Goal: Information Seeking & Learning: Check status

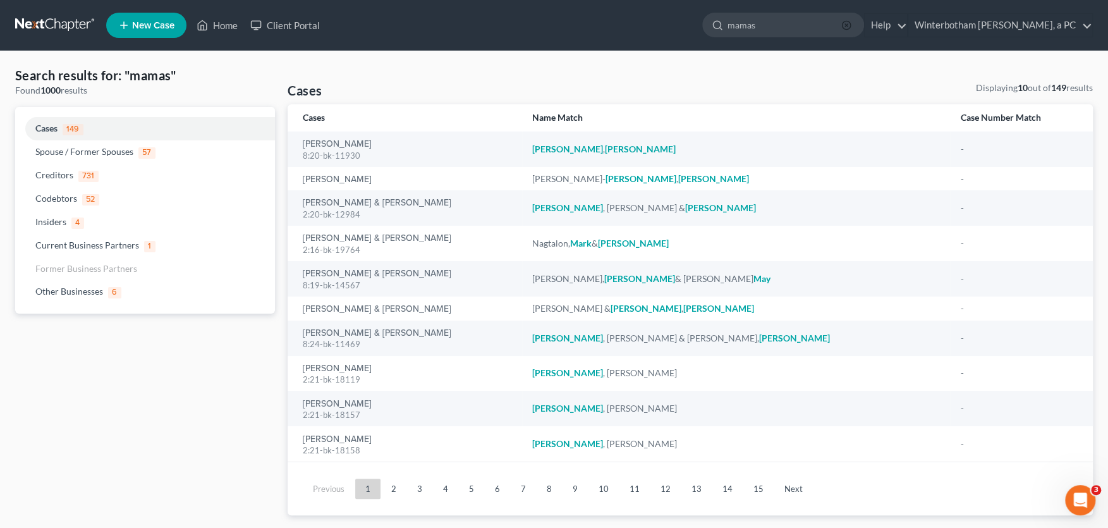
click at [851, 24] on icon "button" at bounding box center [846, 25] width 10 height 10
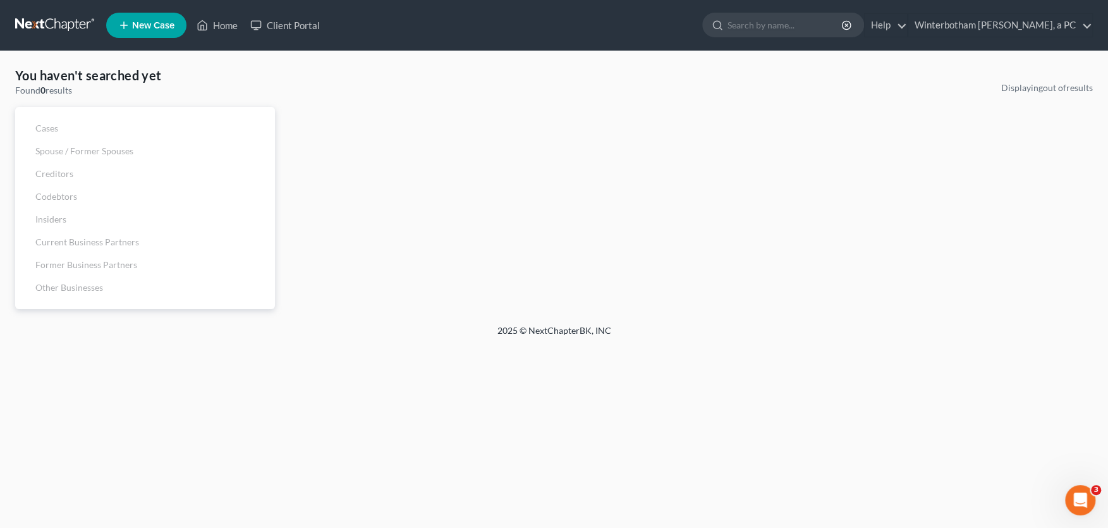
click at [803, 22] on input "search" at bounding box center [785, 24] width 116 height 23
type input "[PERSON_NAME]"
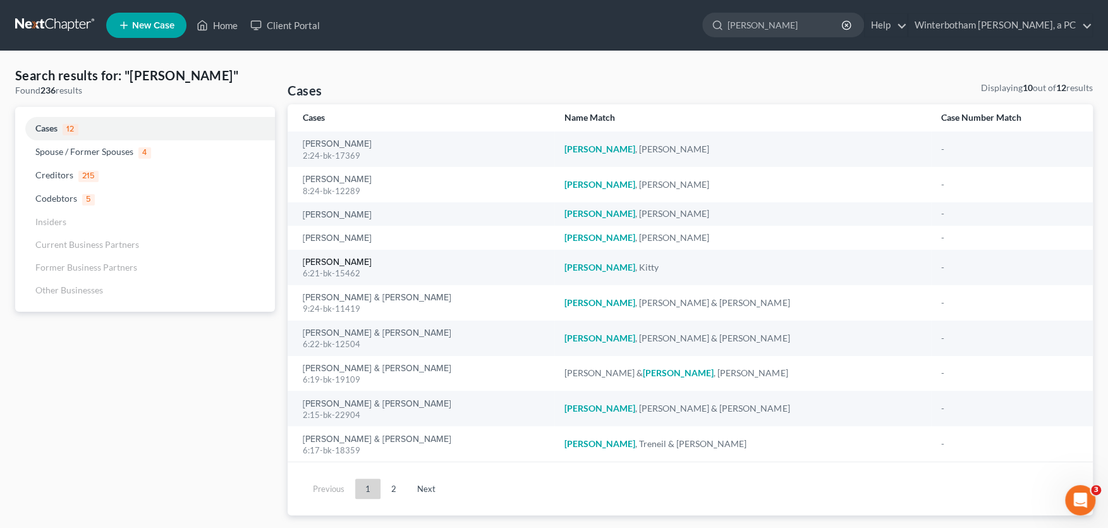
click at [330, 263] on link "[PERSON_NAME]" at bounding box center [337, 262] width 69 height 9
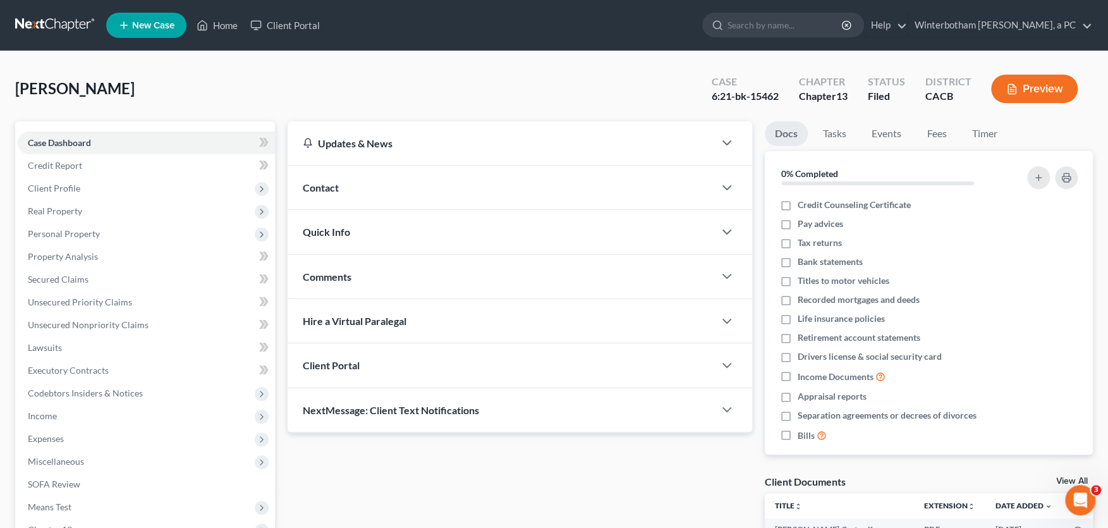
scroll to position [208, 0]
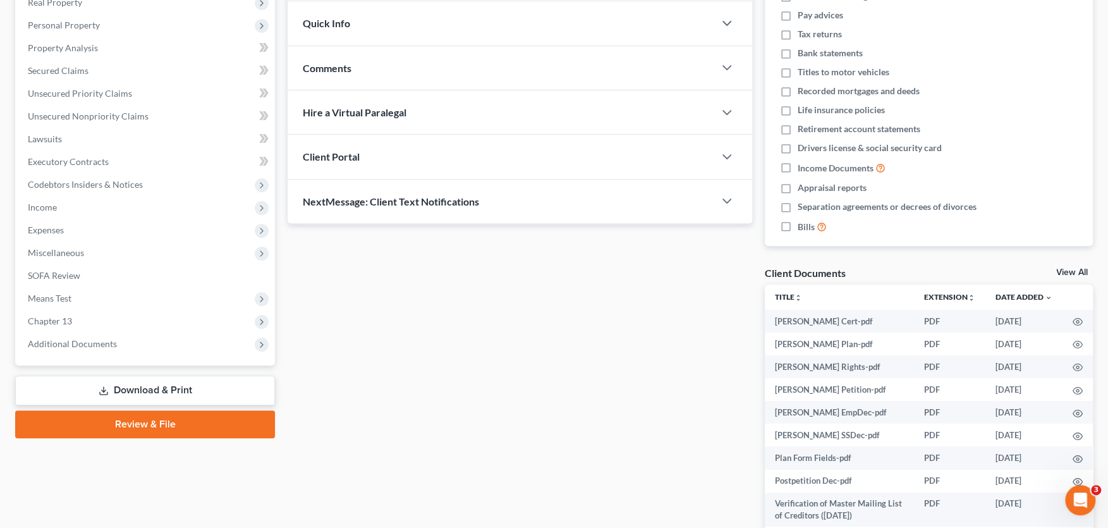
click at [106, 346] on span "Additional Documents" at bounding box center [72, 343] width 89 height 11
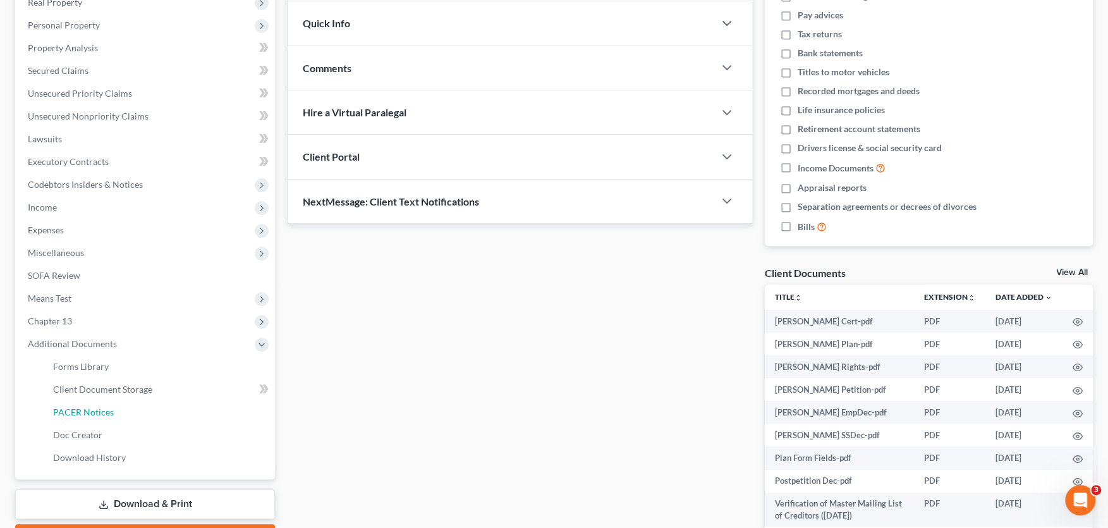
click at [105, 404] on link "PACER Notices" at bounding box center [159, 412] width 232 height 23
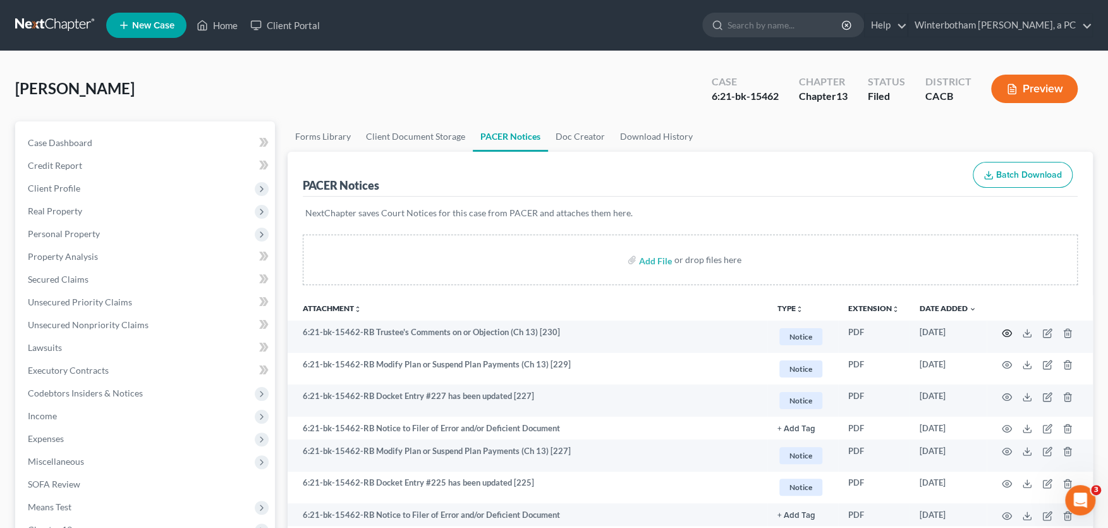
click at [1005, 330] on icon "button" at bounding box center [1006, 333] width 10 height 10
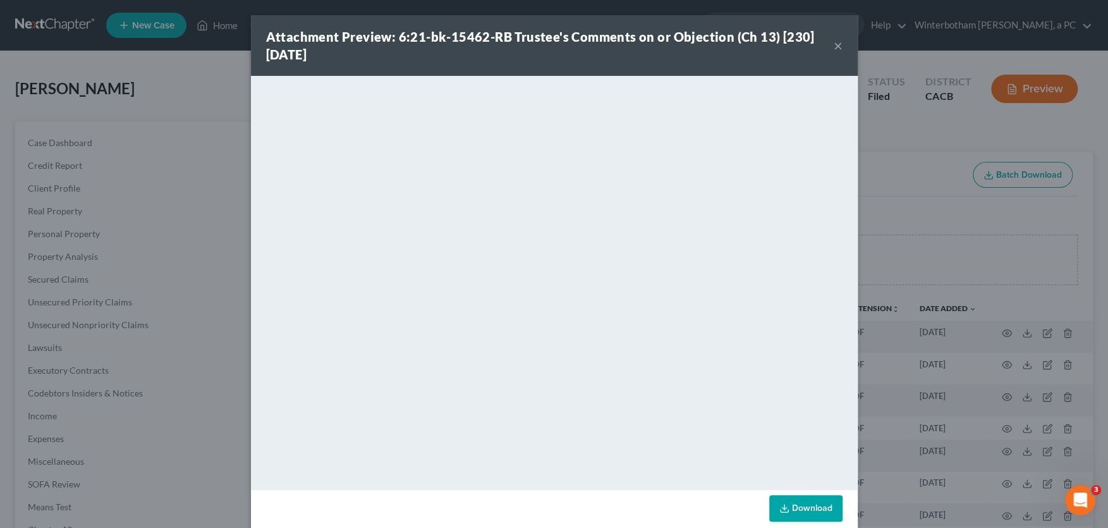
click at [838, 45] on button "×" at bounding box center [837, 45] width 9 height 15
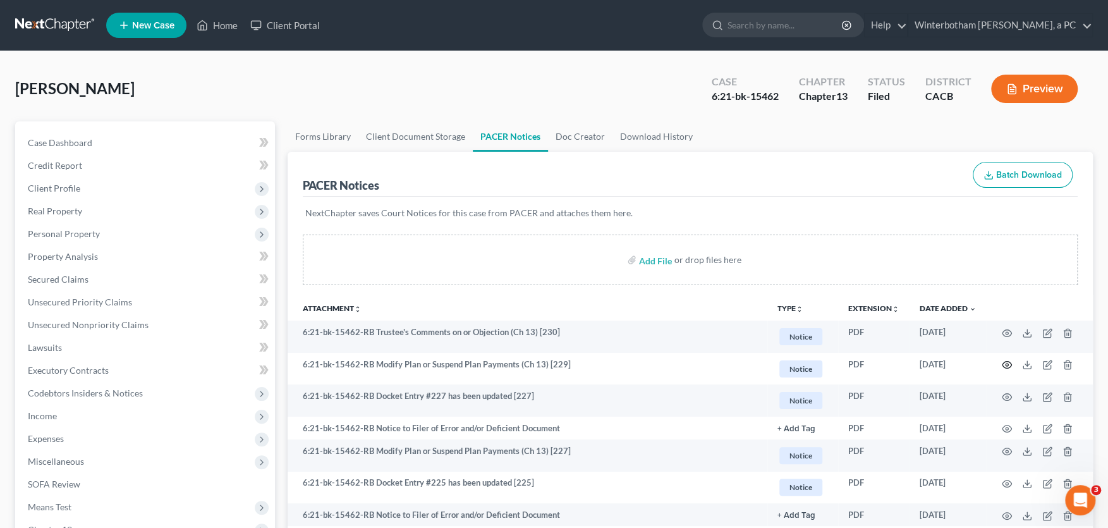
click at [1005, 363] on circle "button" at bounding box center [1006, 364] width 3 height 3
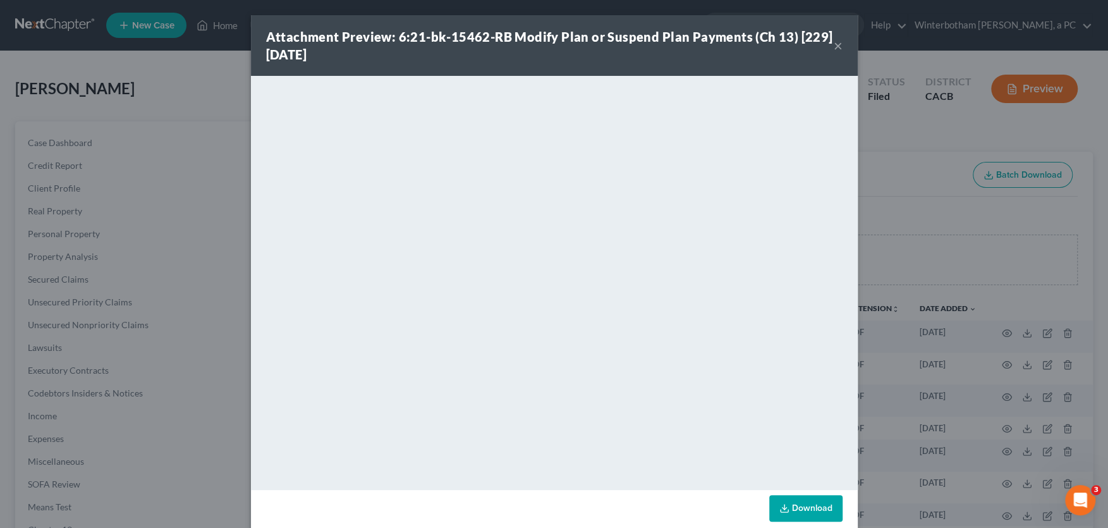
click at [837, 44] on button "×" at bounding box center [837, 45] width 9 height 15
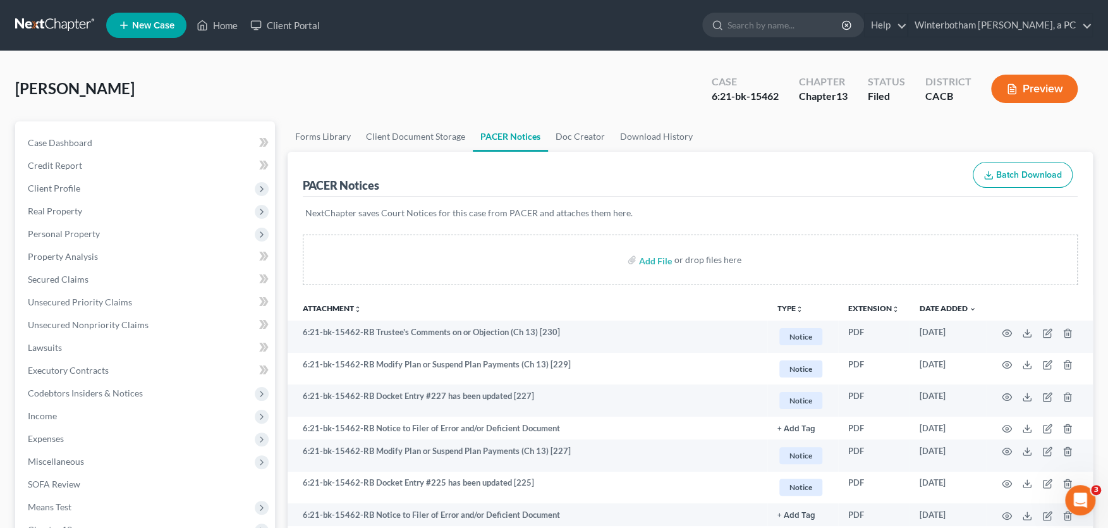
click at [805, 25] on input "search" at bounding box center [785, 24] width 116 height 23
type input "shen"
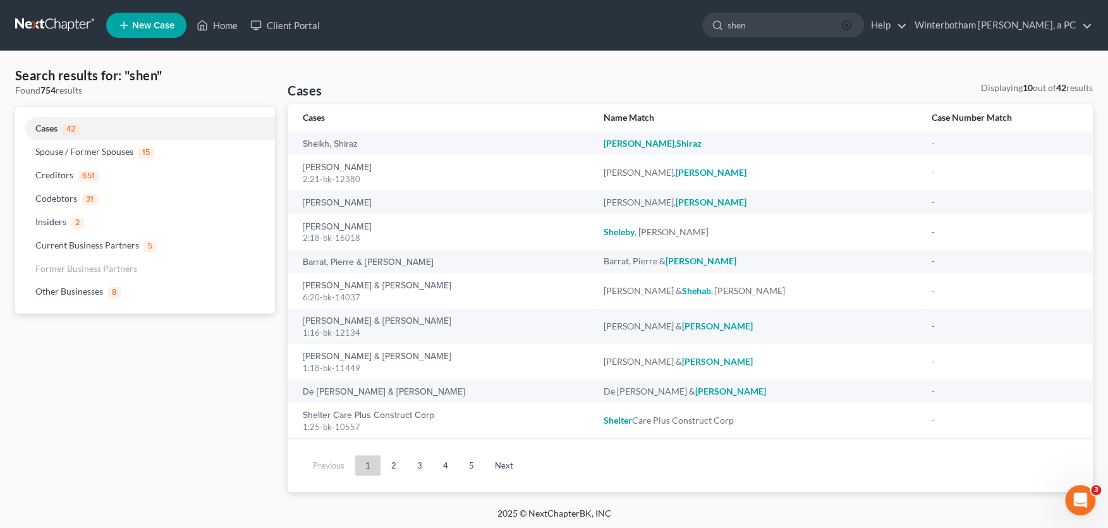
click at [851, 25] on icon "button" at bounding box center [846, 25] width 10 height 10
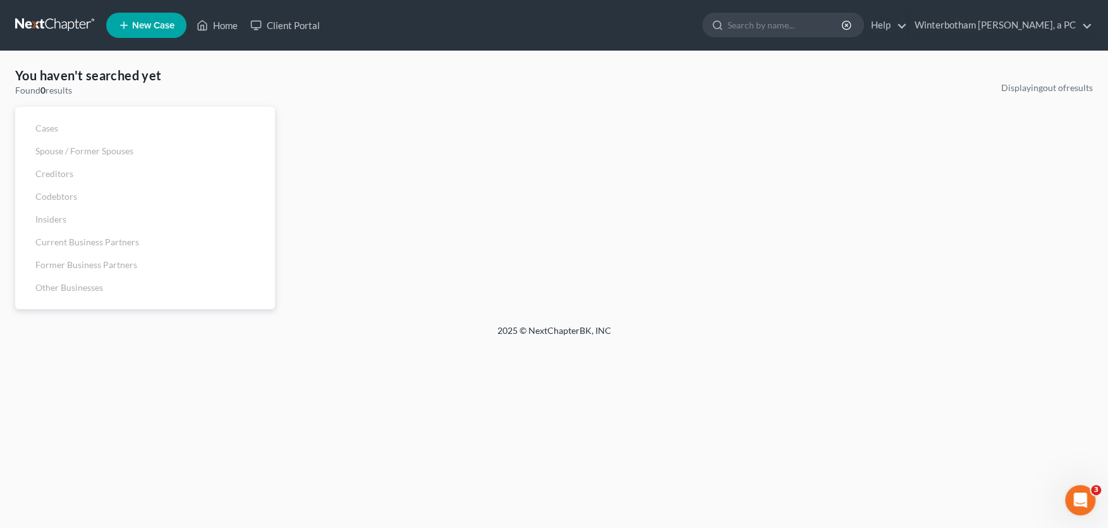
click at [798, 24] on input "search" at bounding box center [785, 24] width 116 height 23
type input "conejio"
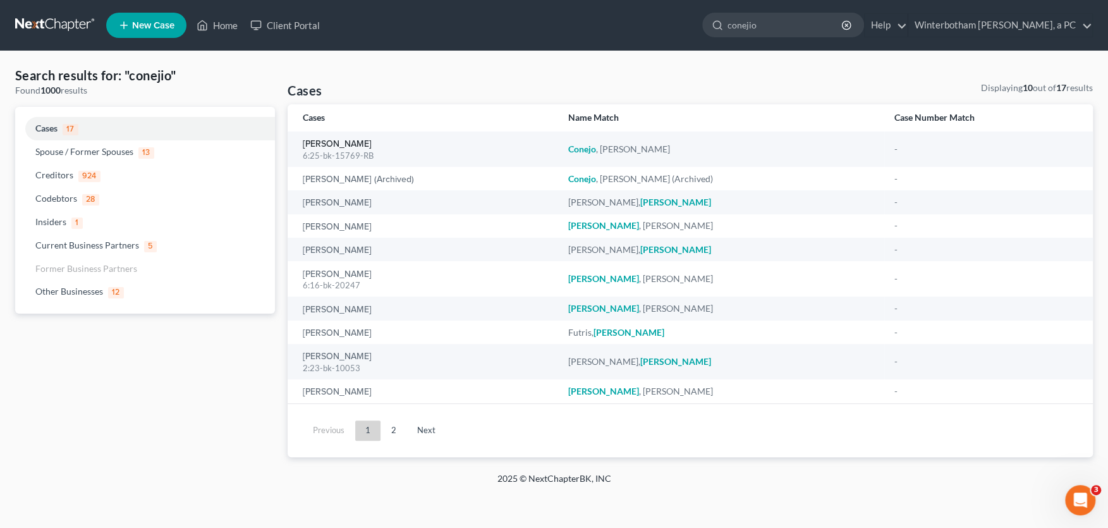
click at [318, 143] on link "[PERSON_NAME]" at bounding box center [337, 144] width 69 height 9
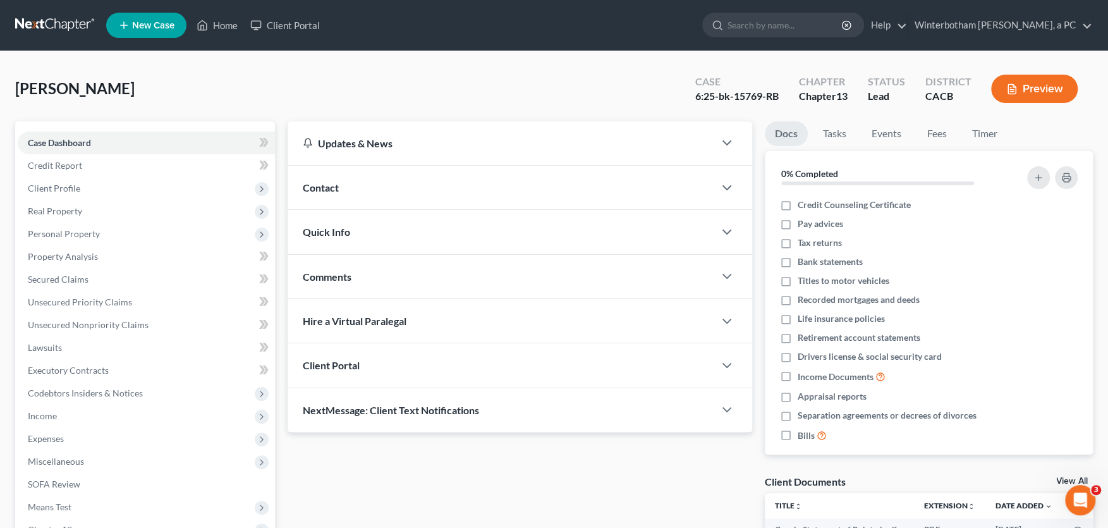
scroll to position [278, 0]
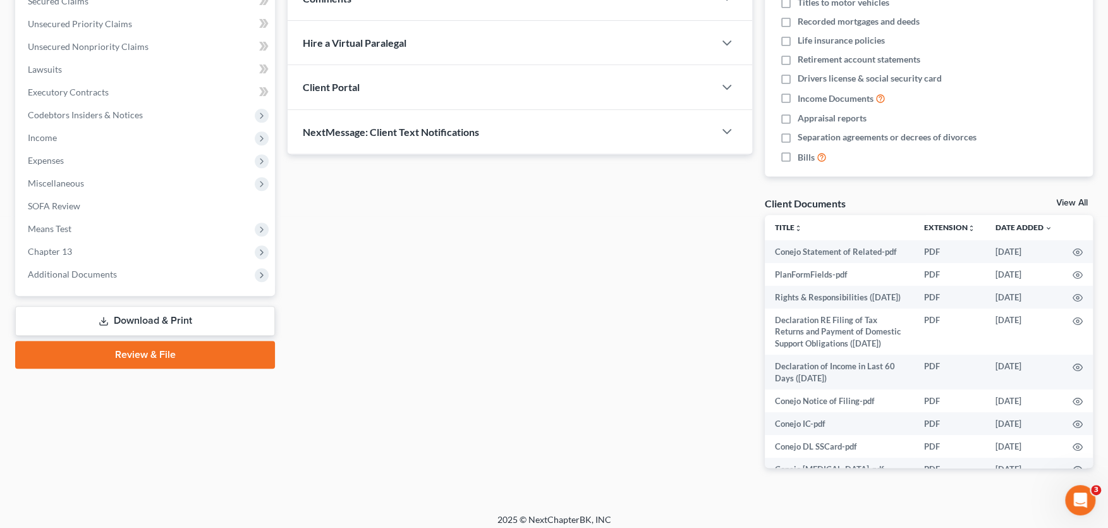
click at [99, 277] on span "Additional Documents" at bounding box center [72, 274] width 89 height 11
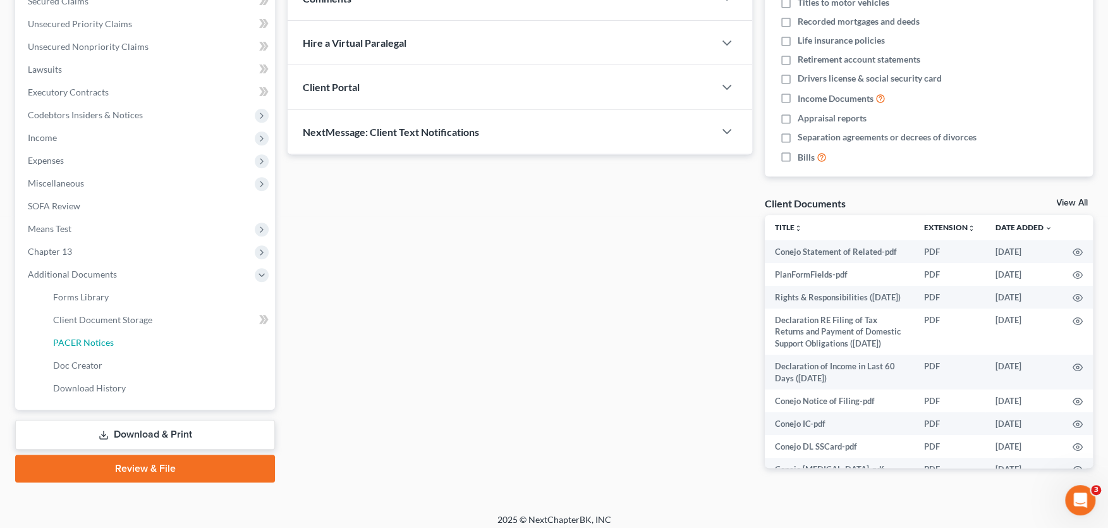
click at [97, 344] on span "PACER Notices" at bounding box center [83, 342] width 61 height 11
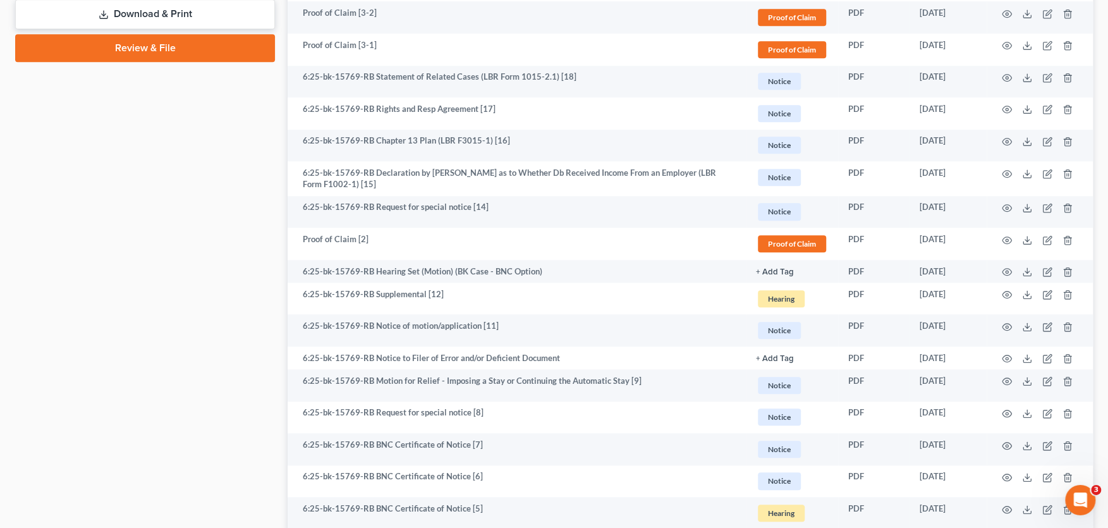
scroll to position [853, 0]
